Goal: Information Seeking & Learning: Learn about a topic

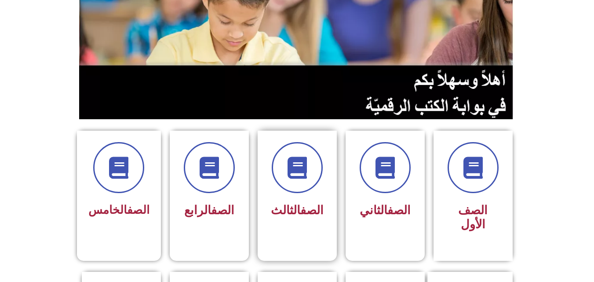
scroll to position [88, 0]
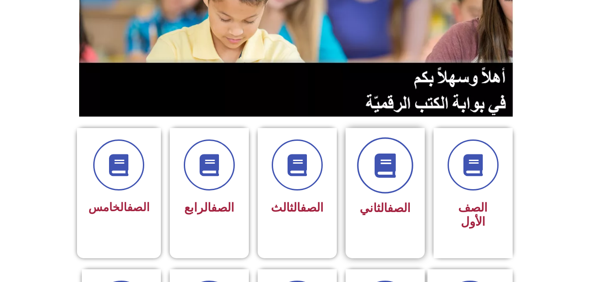
click at [379, 187] on span at bounding box center [385, 165] width 56 height 56
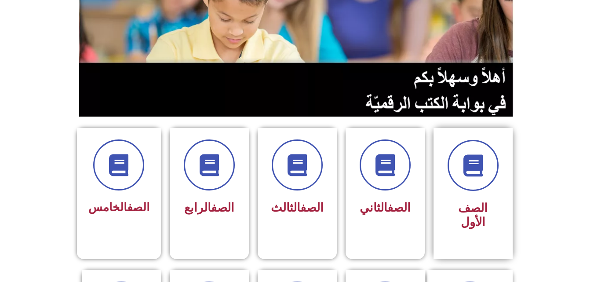
click at [488, 205] on span "الصف الأول" at bounding box center [472, 215] width 29 height 28
click at [477, 165] on icon at bounding box center [473, 165] width 24 height 24
click at [469, 189] on span at bounding box center [473, 165] width 56 height 56
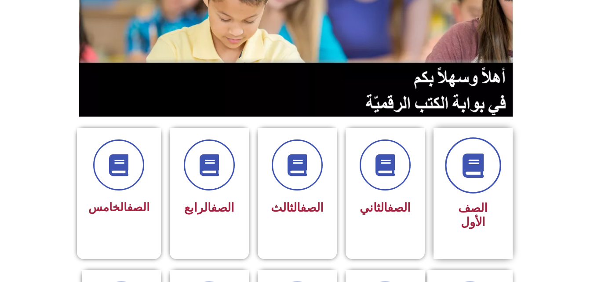
click at [469, 180] on span at bounding box center [473, 165] width 56 height 56
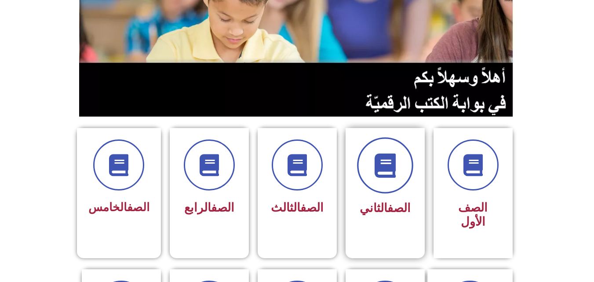
click at [395, 187] on span at bounding box center [385, 165] width 56 height 56
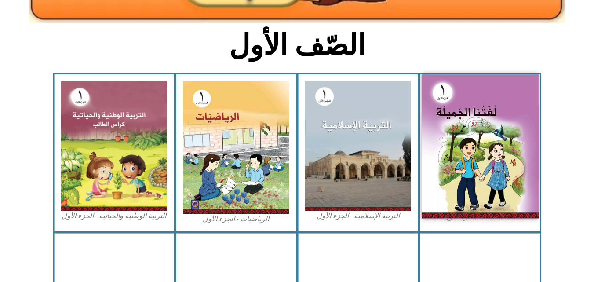
scroll to position [176, 0]
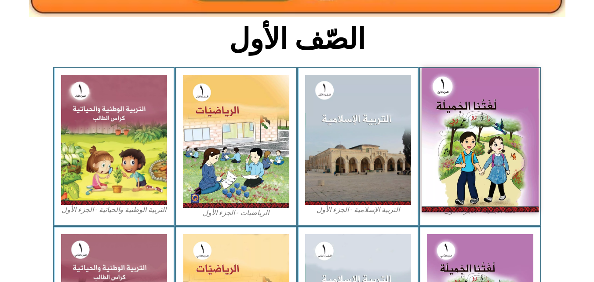
click at [482, 114] on img at bounding box center [480, 140] width 117 height 144
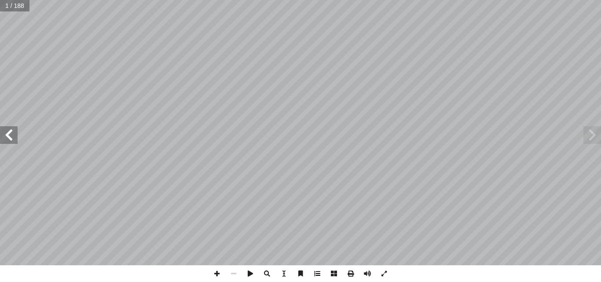
click at [315, 277] on span at bounding box center [317, 273] width 17 height 17
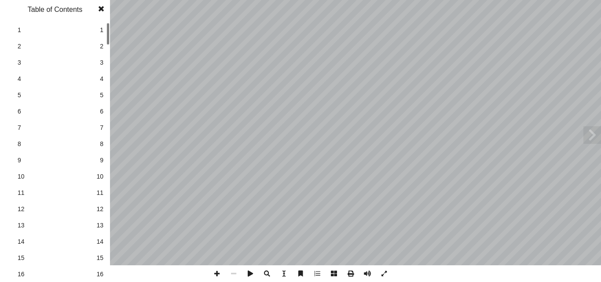
click at [102, 61] on span "3" at bounding box center [102, 62] width 4 height 9
click at [103, 80] on span "4" at bounding box center [102, 78] width 4 height 9
click at [100, 92] on span "5" at bounding box center [102, 95] width 4 height 9
click at [102, 97] on span "5" at bounding box center [102, 95] width 4 height 9
click at [98, 108] on link "6 6" at bounding box center [53, 111] width 99 height 16
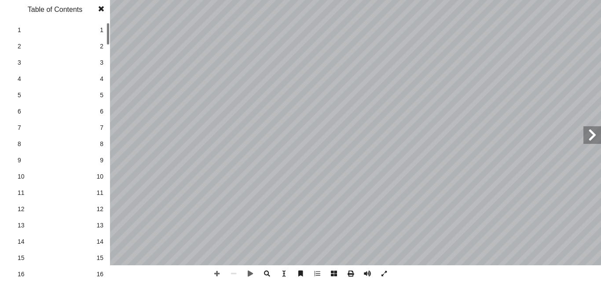
click at [102, 6] on span at bounding box center [101, 9] width 16 height 18
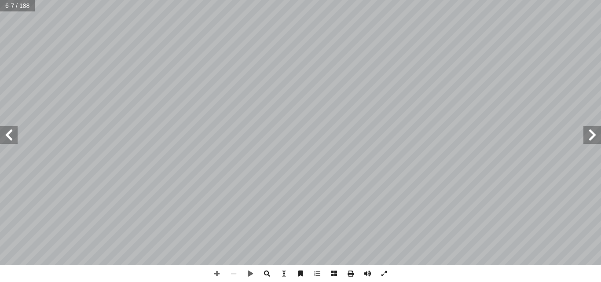
click at [8, 142] on span at bounding box center [9, 135] width 18 height 18
click at [8, 130] on span at bounding box center [9, 135] width 18 height 18
click at [16, 137] on span at bounding box center [9, 135] width 18 height 18
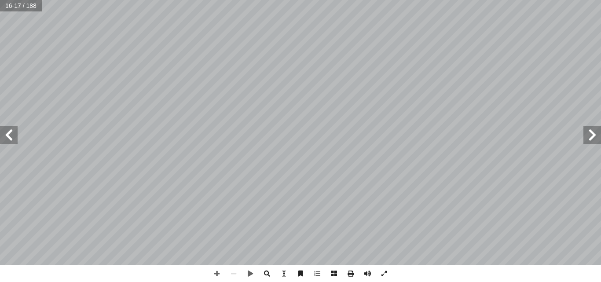
click at [16, 137] on span at bounding box center [9, 135] width 18 height 18
click at [211, 279] on span at bounding box center [216, 273] width 17 height 17
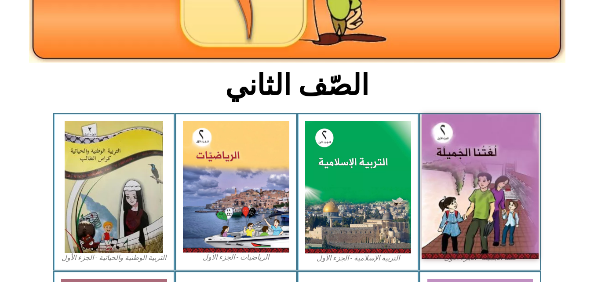
scroll to position [132, 0]
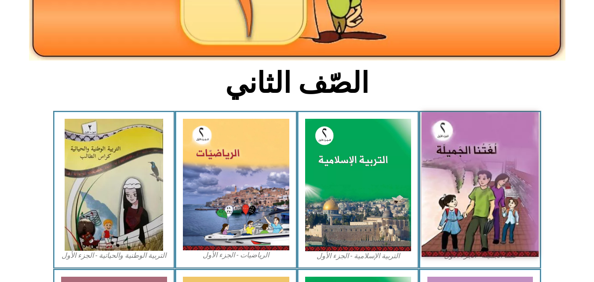
click at [481, 187] on img at bounding box center [480, 184] width 117 height 145
click at [455, 174] on img at bounding box center [480, 184] width 117 height 145
drag, startPoint x: 486, startPoint y: 165, endPoint x: 494, endPoint y: 170, distance: 9.5
click at [494, 170] on img at bounding box center [480, 184] width 117 height 145
drag, startPoint x: 492, startPoint y: 186, endPoint x: 525, endPoint y: 139, distance: 58.1
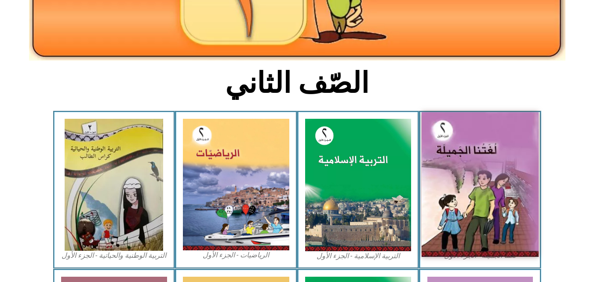
click at [525, 139] on img at bounding box center [480, 184] width 117 height 145
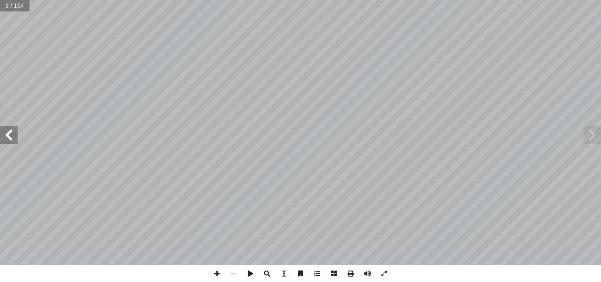
click at [6, 133] on span at bounding box center [9, 135] width 18 height 18
click at [11, 137] on span at bounding box center [9, 135] width 18 height 18
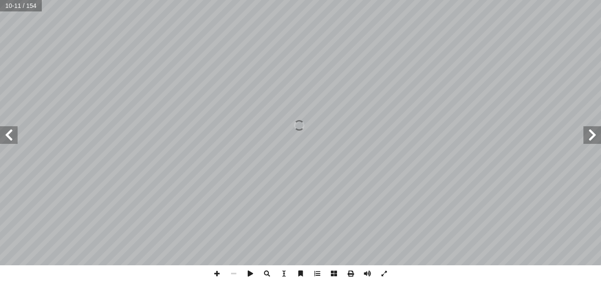
click at [593, 140] on span at bounding box center [592, 135] width 18 height 18
click at [13, 137] on span at bounding box center [9, 135] width 18 height 18
click at [216, 271] on span at bounding box center [216, 273] width 17 height 17
click at [236, 276] on span at bounding box center [233, 273] width 17 height 17
click at [279, 273] on span at bounding box center [283, 273] width 17 height 17
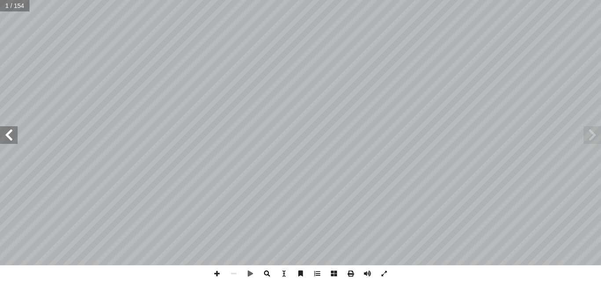
click at [272, 272] on span at bounding box center [267, 273] width 17 height 17
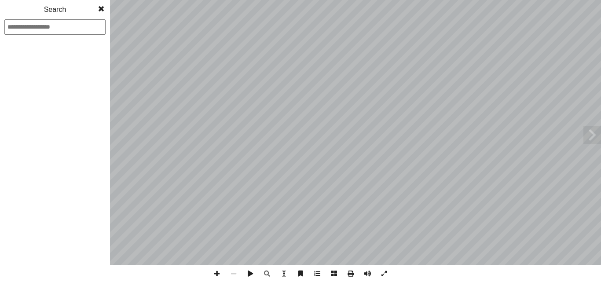
click at [105, 11] on span at bounding box center [101, 9] width 16 height 18
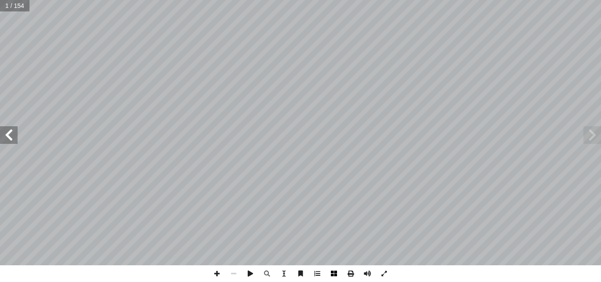
click at [330, 271] on span at bounding box center [333, 273] width 17 height 17
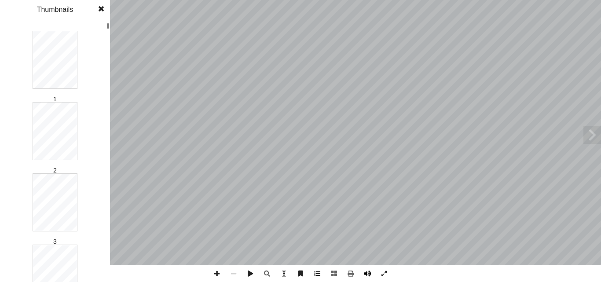
click at [366, 272] on span at bounding box center [367, 273] width 17 height 17
click at [368, 272] on span at bounding box center [367, 273] width 17 height 17
click at [388, 274] on span at bounding box center [383, 273] width 17 height 17
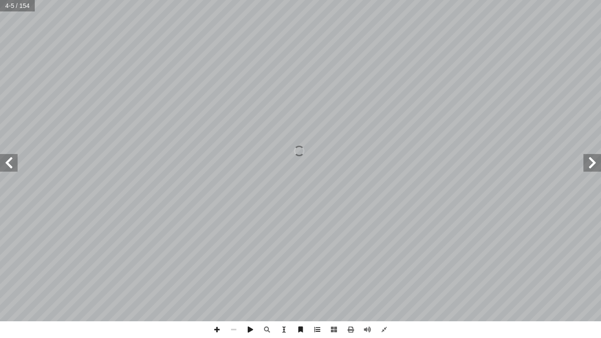
click at [14, 167] on span at bounding box center [9, 163] width 18 height 18
